Goal: Find specific page/section: Find specific page/section

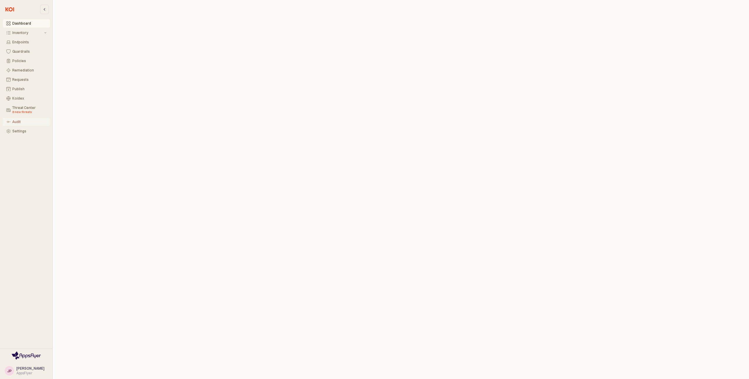
click at [19, 122] on div "Audit" at bounding box center [29, 122] width 34 height 4
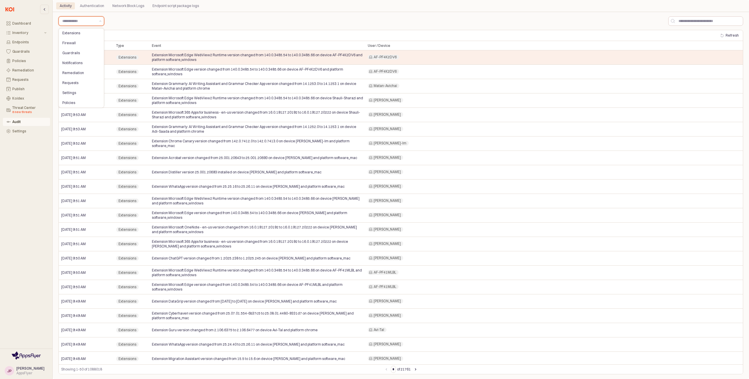
click at [81, 23] on input "App Frame" at bounding box center [78, 21] width 33 height 6
click at [75, 75] on div "Remediation" at bounding box center [79, 73] width 35 height 6
type input "**********"
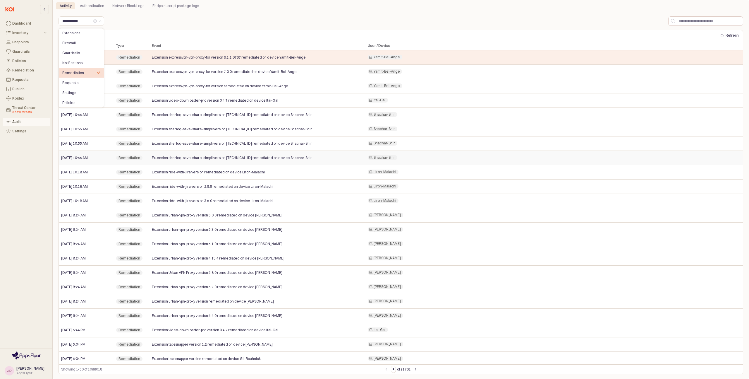
click at [485, 155] on div "Shachar-Snir" at bounding box center [553, 158] width 377 height 14
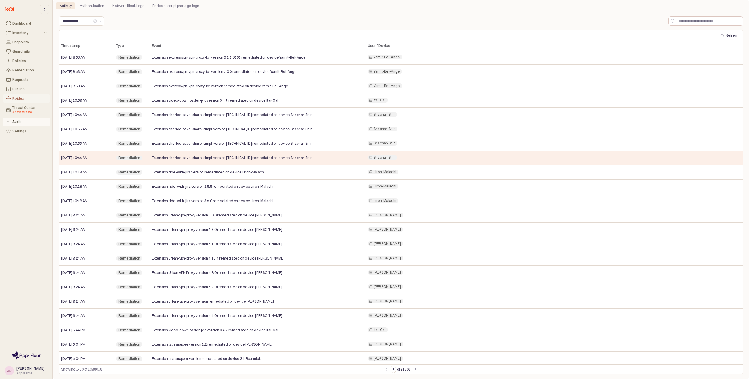
click at [17, 98] on div "Koidex" at bounding box center [29, 98] width 34 height 4
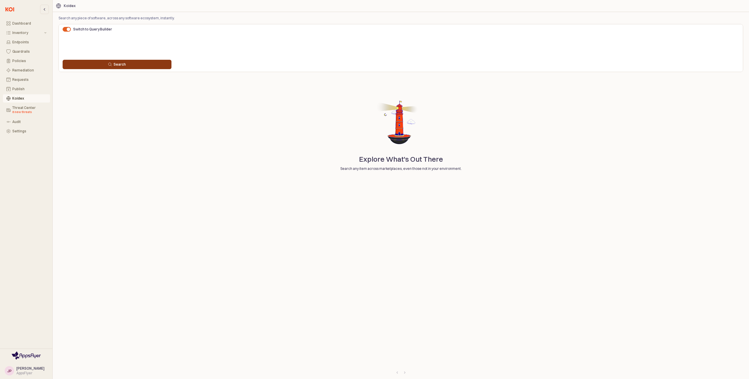
click at [141, 62] on button "Search" at bounding box center [117, 64] width 109 height 9
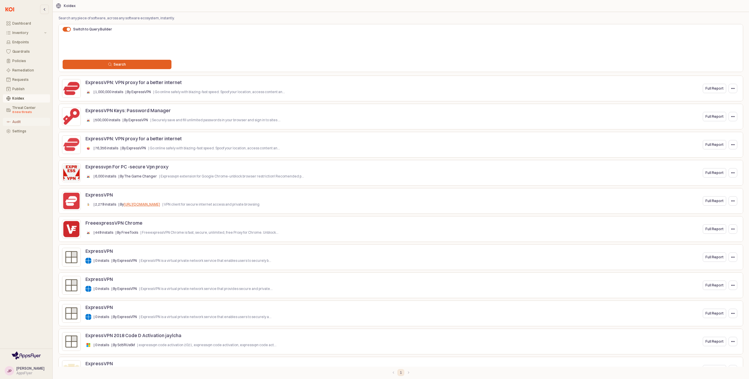
click at [16, 123] on div "Audit" at bounding box center [29, 122] width 34 height 4
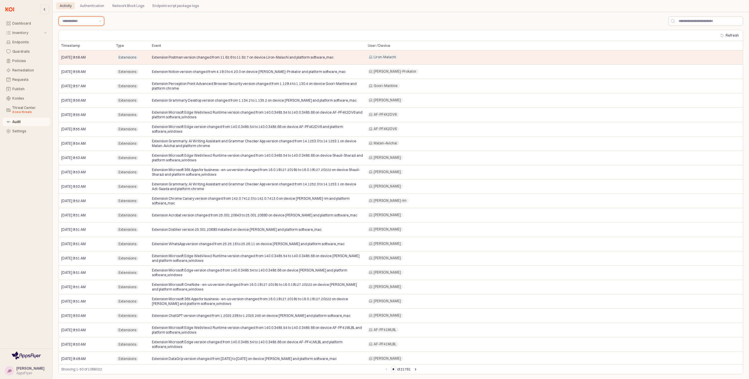
click at [88, 24] on div "App Frame" at bounding box center [78, 21] width 38 height 9
click at [77, 72] on div "Remediation" at bounding box center [79, 73] width 35 height 5
type input "**********"
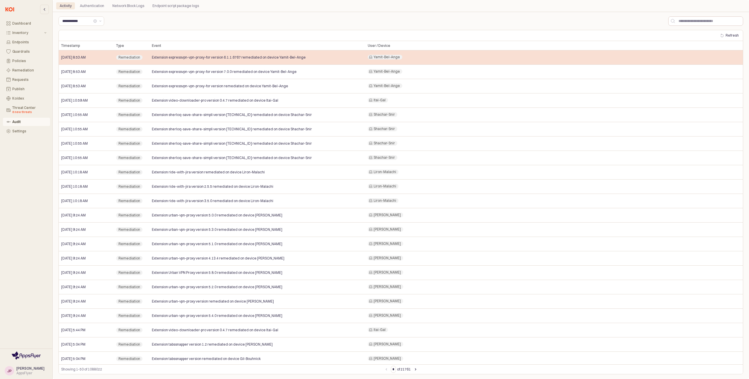
click at [182, 61] on div "Extension expressvpn-vpn-proxy-for version 6.1.1.6767 remediated on device Yami…" at bounding box center [258, 57] width 216 height 14
drag, startPoint x: 168, startPoint y: 58, endPoint x: 210, endPoint y: 58, distance: 41.6
click at [210, 58] on span "Extension expressvpn-vpn-proxy-for version 6.1.1.6767 remediated on device Yami…" at bounding box center [229, 57] width 154 height 5
drag, startPoint x: 220, startPoint y: 64, endPoint x: 213, endPoint y: 64, distance: 7.6
click at [219, 64] on div "Extension expressvpn-vpn-proxy-for version 6.1.1.6767 remediated on device Yami…" at bounding box center [258, 57] width 216 height 14
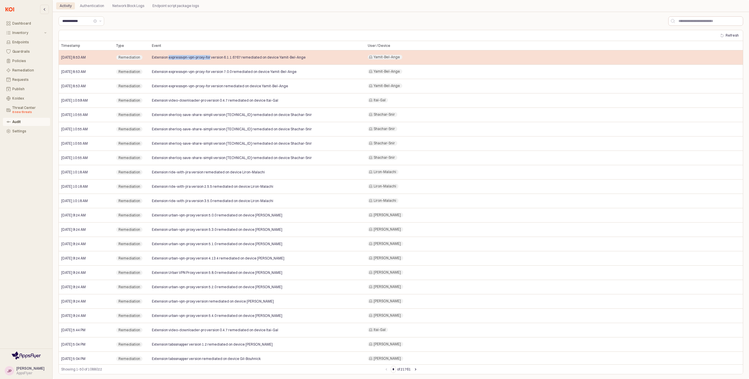
drag, startPoint x: 168, startPoint y: 58, endPoint x: 210, endPoint y: 58, distance: 41.8
click at [210, 58] on span "Extension expressvpn-vpn-proxy-for version 6.1.1.6767 remediated on device Yami…" at bounding box center [229, 57] width 154 height 5
copy span "expressvpn-vpn-proxy-for"
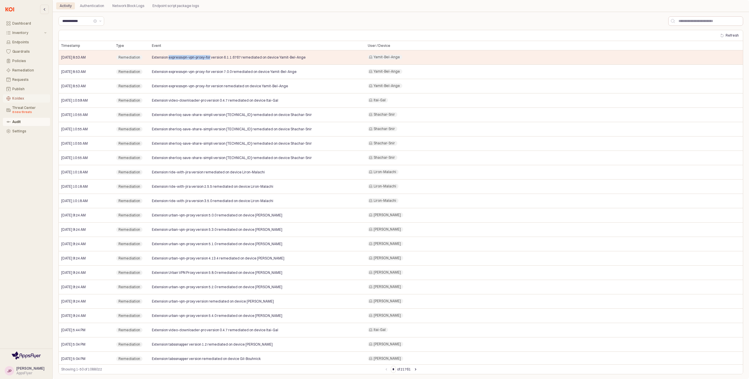
click at [22, 100] on div "Koidex" at bounding box center [29, 98] width 34 height 4
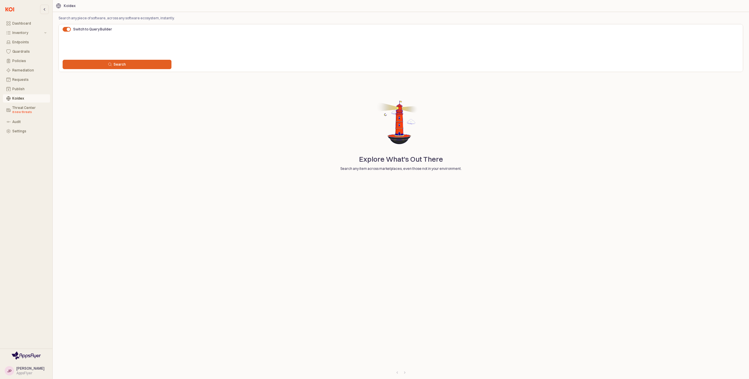
click at [77, 58] on span "App Frame" at bounding box center [401, 56] width 677 height 4
click at [164, 65] on div "Search" at bounding box center [117, 64] width 104 height 5
